Goal: Task Accomplishment & Management: Manage account settings

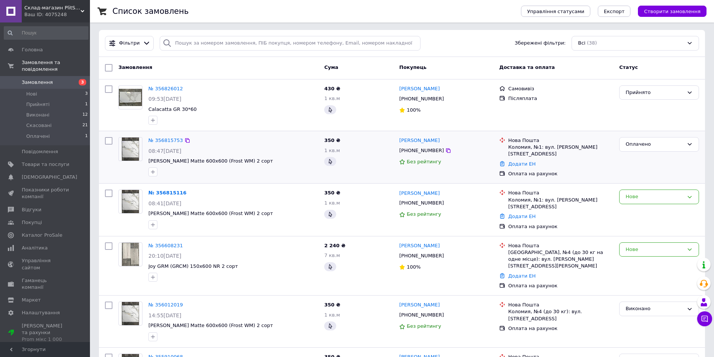
scroll to position [37, 0]
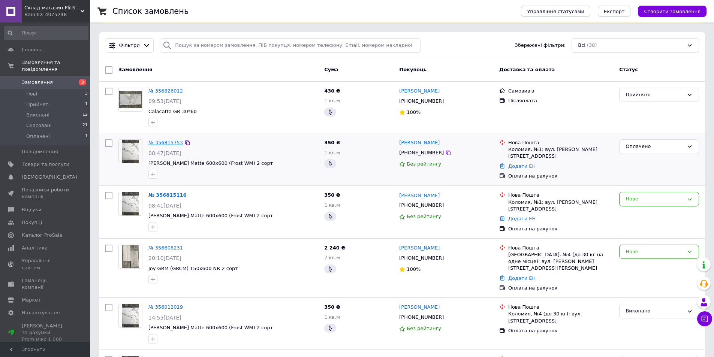
click at [162, 144] on link "№ 356815753" at bounding box center [165, 143] width 34 height 6
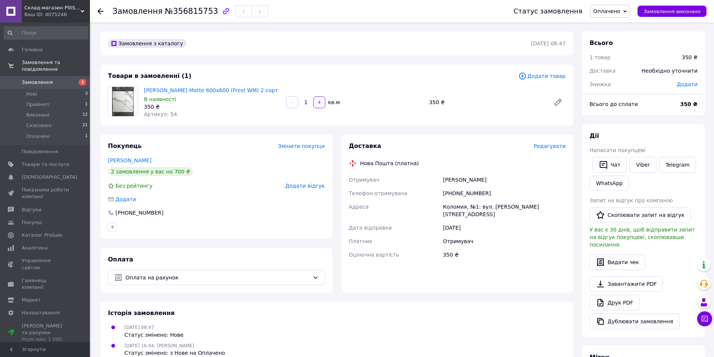
click at [307, 103] on input "1" at bounding box center [306, 103] width 12 height 6
type input "0.72"
click at [34, 91] on span "Нові" at bounding box center [31, 94] width 11 height 7
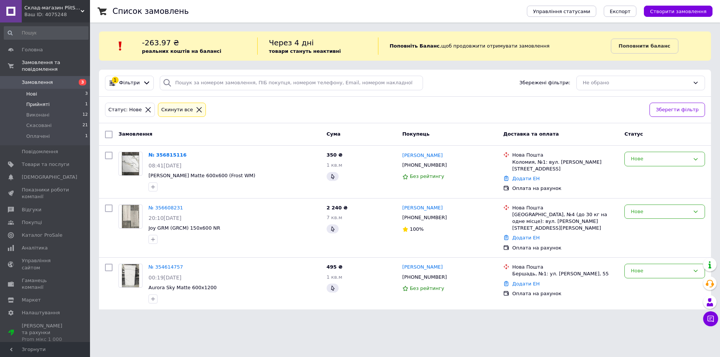
click at [41, 101] on span "Прийняті" at bounding box center [37, 104] width 23 height 7
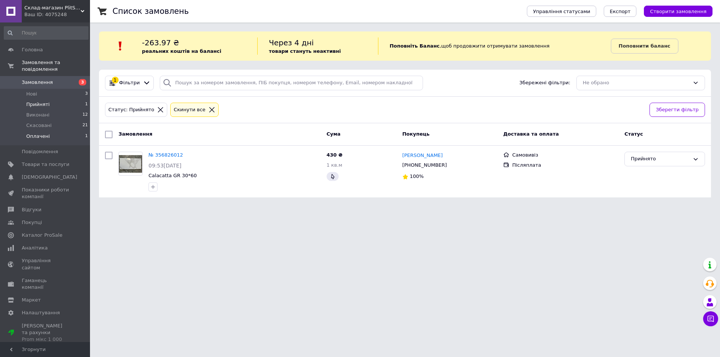
click at [36, 133] on span "Оплачені" at bounding box center [38, 136] width 24 height 7
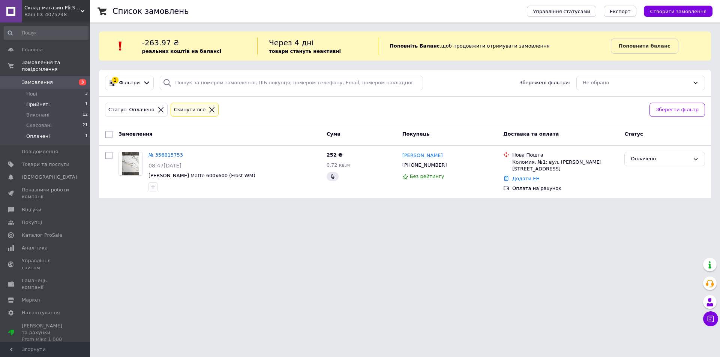
click at [44, 101] on span "Прийняті" at bounding box center [37, 104] width 23 height 7
